Goal: Transaction & Acquisition: Download file/media

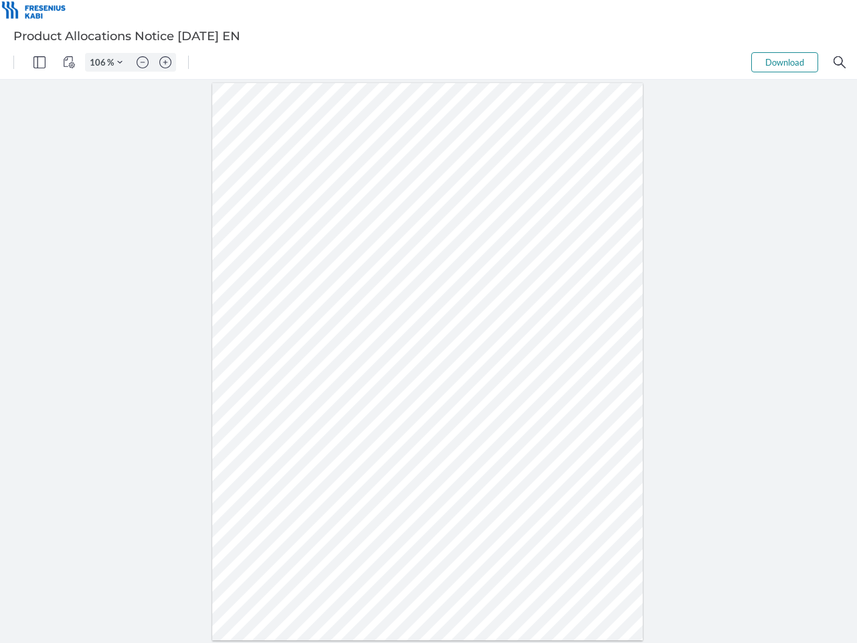
click at [39, 62] on img "Panel" at bounding box center [39, 62] width 12 height 12
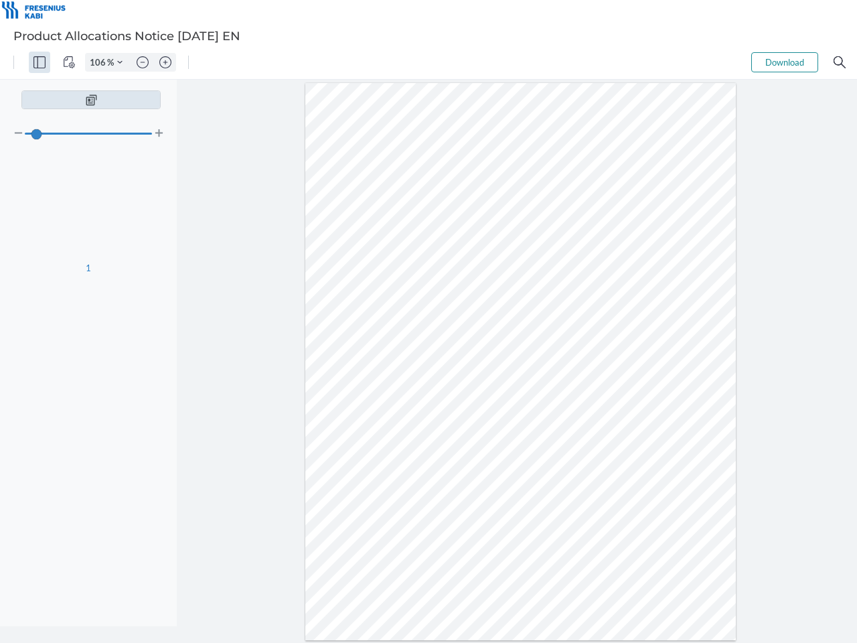
click at [69, 62] on img "View Controls" at bounding box center [69, 62] width 12 height 12
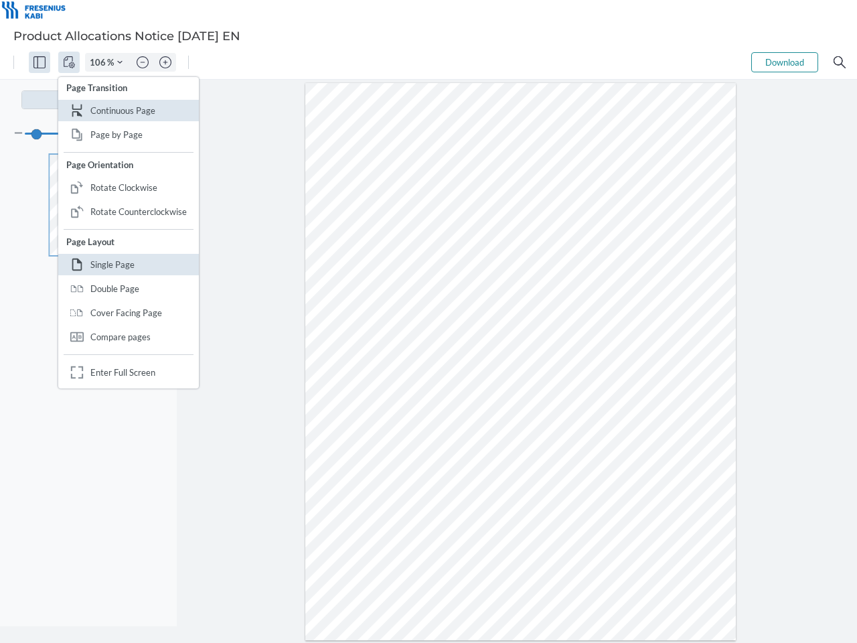
click at [100, 62] on input "106" at bounding box center [96, 62] width 21 height 12
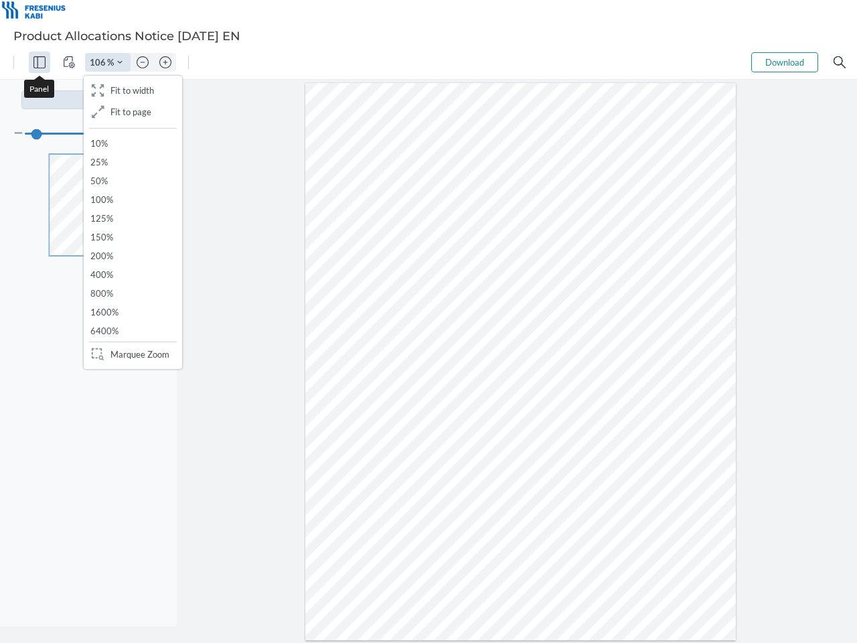
click at [120, 62] on img "Zoom Controls" at bounding box center [119, 62] width 5 height 5
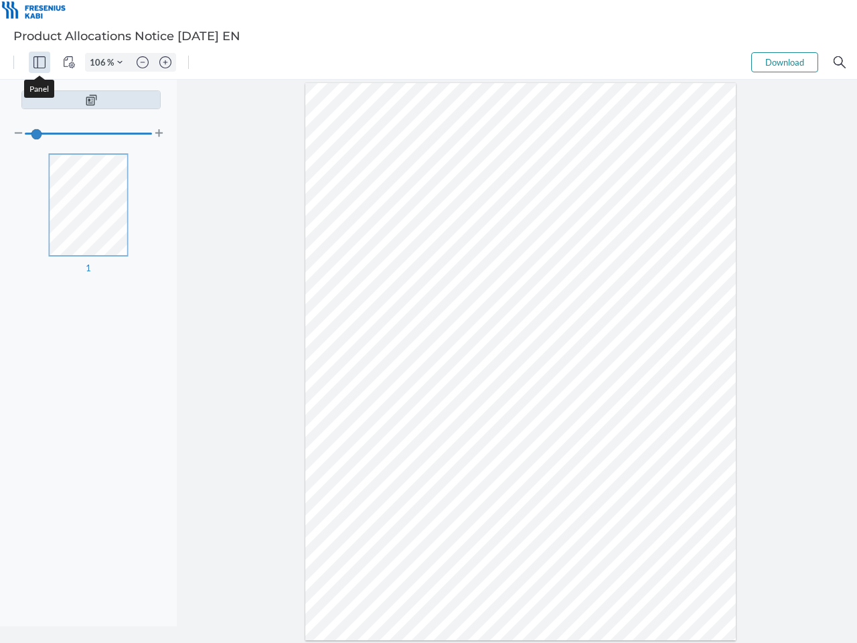
click at [143, 62] on img "Zoom out" at bounding box center [143, 62] width 12 height 12
click at [165, 62] on img "Zoom in" at bounding box center [165, 62] width 12 height 12
type input "106"
click at [784, 62] on button "Download" at bounding box center [784, 62] width 67 height 20
click at [839, 62] on img "Search" at bounding box center [839, 62] width 12 height 12
